Goal: Navigation & Orientation: Find specific page/section

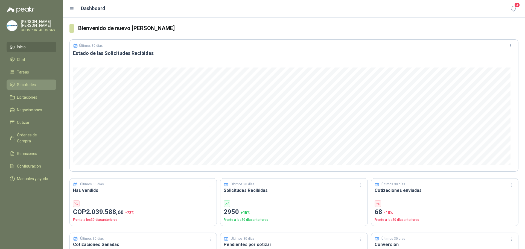
click at [43, 83] on li "Solicitudes" at bounding box center [31, 85] width 43 height 6
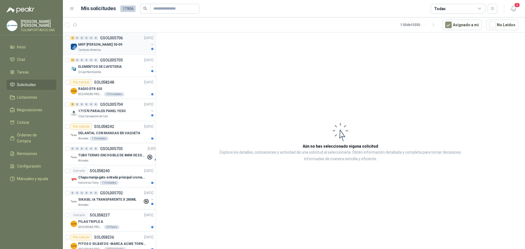
click at [111, 46] on div "MRP [PERSON_NAME] 30-09" at bounding box center [113, 44] width 71 height 7
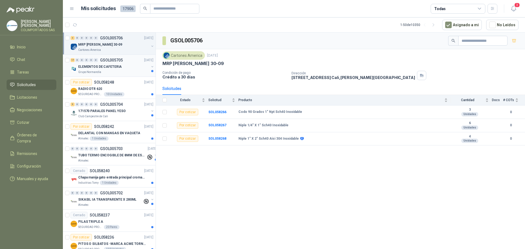
click at [124, 70] on div "Grupo Normandía" at bounding box center [113, 72] width 71 height 4
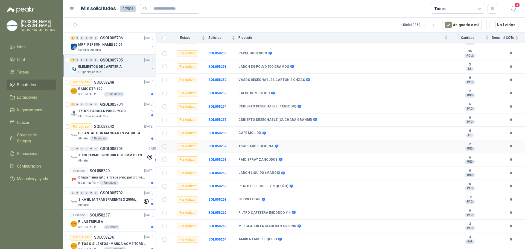
scroll to position [80, 0]
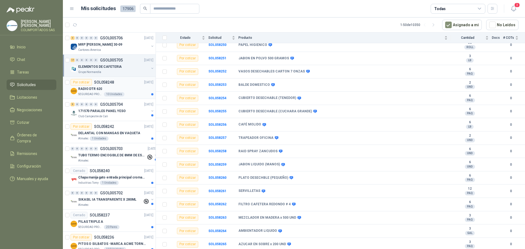
click at [131, 88] on div "RADIO DTR 620" at bounding box center [115, 89] width 75 height 7
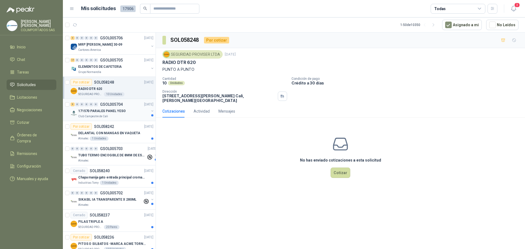
click at [117, 114] on div "Club Campestre de Cali" at bounding box center [113, 116] width 71 height 4
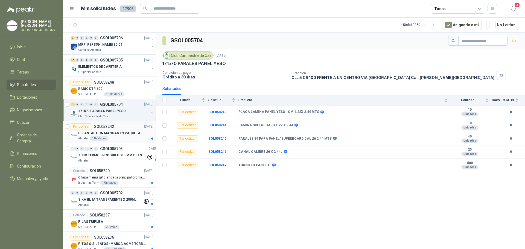
click at [132, 140] on div "Almatec 1 Unidades" at bounding box center [115, 138] width 75 height 4
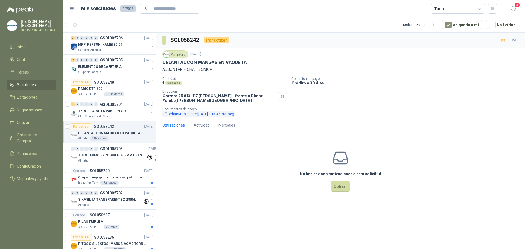
click at [199, 111] on button "WhatsApp Image 2025-09-30 at 3.13.37 PM.jpeg" at bounding box center [198, 114] width 72 height 6
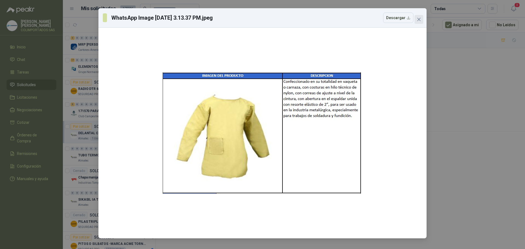
click at [420, 20] on icon "close" at bounding box center [418, 19] width 4 height 4
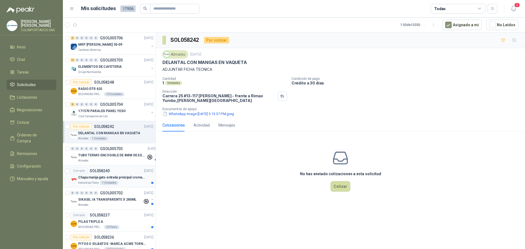
click at [130, 178] on p "Chapa manija gato entrada principal cromado mate llave de seguridad" at bounding box center [112, 177] width 68 height 5
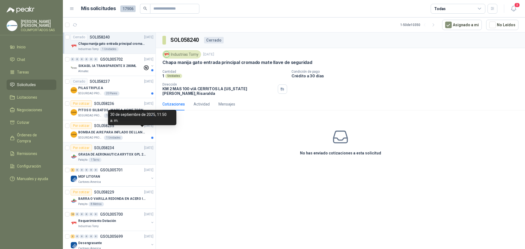
scroll to position [137, 0]
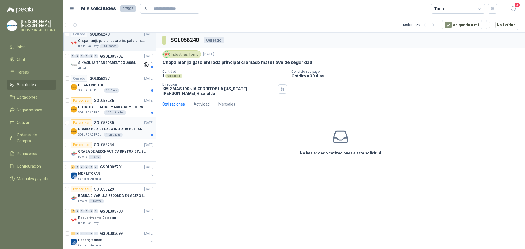
click at [134, 131] on p "BOMBA DE AIRE PARA INFLADO DE LLANTAS DE BICICLETA" at bounding box center [112, 129] width 68 height 5
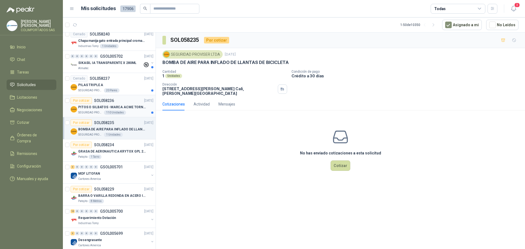
click at [134, 111] on div "SEGURIDAD PROVISER LTDA 110 Unidades" at bounding box center [115, 112] width 75 height 4
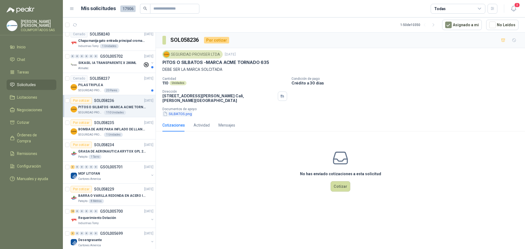
click at [177, 114] on button "SILBATOS.png" at bounding box center [177, 114] width 30 height 6
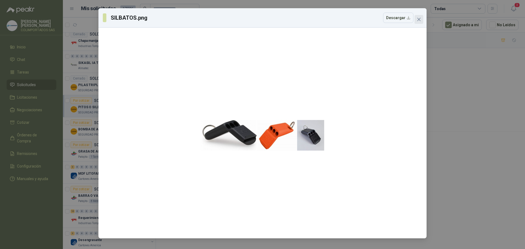
click at [417, 19] on icon "close" at bounding box center [418, 19] width 4 height 4
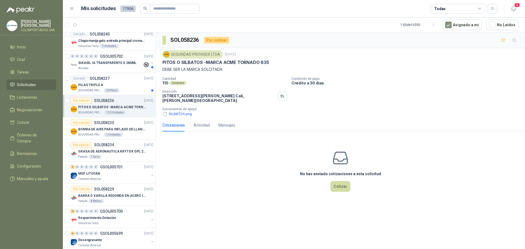
click at [134, 112] on div "SEGURIDAD PROVISER LTDA 110 Unidades" at bounding box center [115, 112] width 75 height 4
click at [122, 85] on div "PILAS TRIPLE A" at bounding box center [115, 85] width 75 height 7
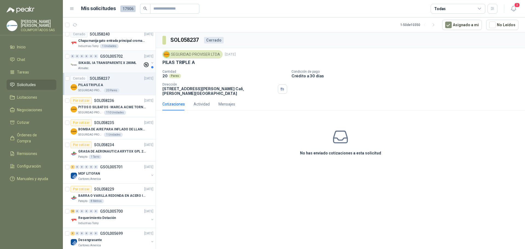
click at [112, 68] on div "Almatec" at bounding box center [110, 68] width 64 height 4
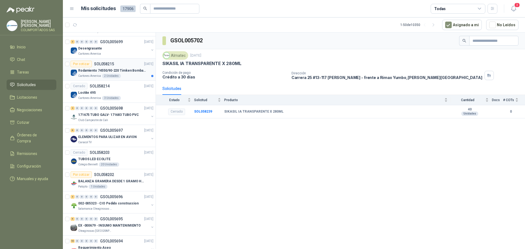
scroll to position [328, 0]
click at [129, 76] on div "Cartones America 2 Unidades" at bounding box center [115, 76] width 75 height 4
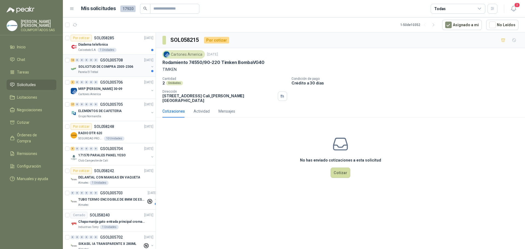
click at [129, 70] on div "Panela El Trébol" at bounding box center [113, 72] width 71 height 4
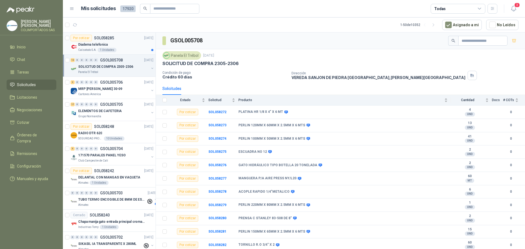
click at [131, 45] on div "Diadema telefonica" at bounding box center [115, 44] width 75 height 7
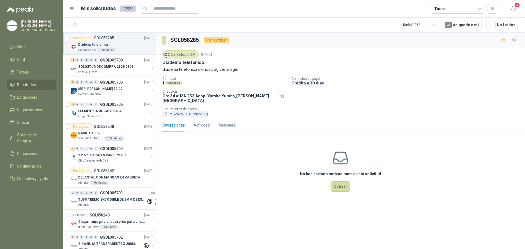
click at [189, 111] on button "IMG20251001075822.jpg" at bounding box center [185, 114] width 46 height 6
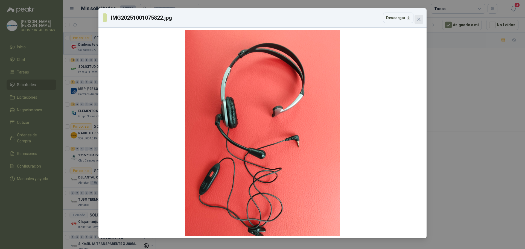
click at [420, 19] on icon "close" at bounding box center [418, 19] width 4 height 4
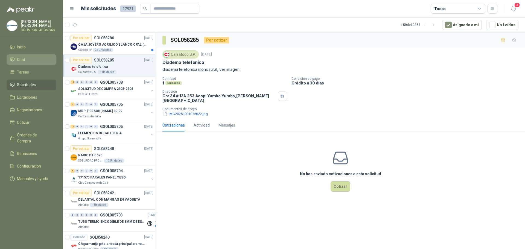
click at [33, 58] on li "Chat" at bounding box center [31, 60] width 43 height 6
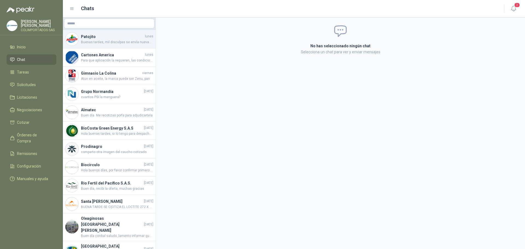
click at [112, 41] on span "Buenas tardes, mil disculpas se envía nuevamente la cotización de la manguera y…" at bounding box center [117, 42] width 72 height 5
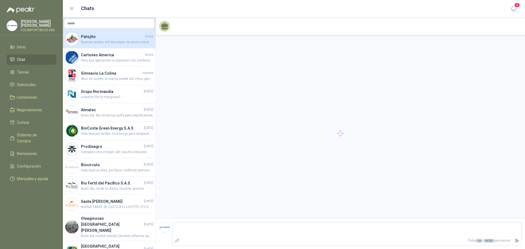
scroll to position [18, 0]
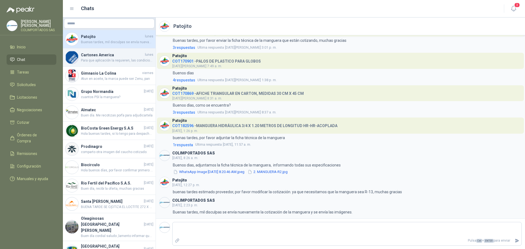
click at [118, 52] on h4 "Cartones America" at bounding box center [112, 55] width 63 height 6
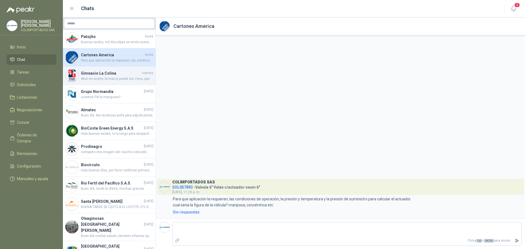
click at [99, 75] on h4 "Gimnasio La Colina" at bounding box center [111, 73] width 60 height 6
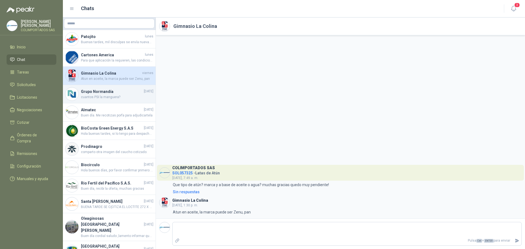
click at [104, 95] on span "cuantos PSI la manguera?" at bounding box center [117, 97] width 72 height 5
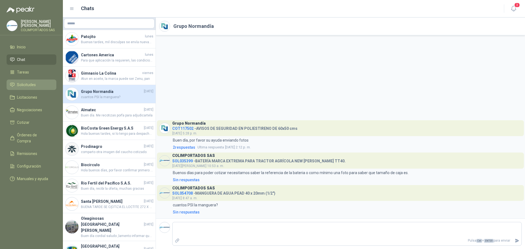
click at [37, 84] on li "Solicitudes" at bounding box center [31, 85] width 43 height 6
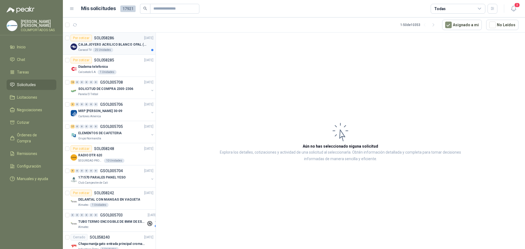
click at [120, 48] on div "Caracol TV 25 Unidades" at bounding box center [115, 50] width 75 height 4
